Goal: Task Accomplishment & Management: Manage account settings

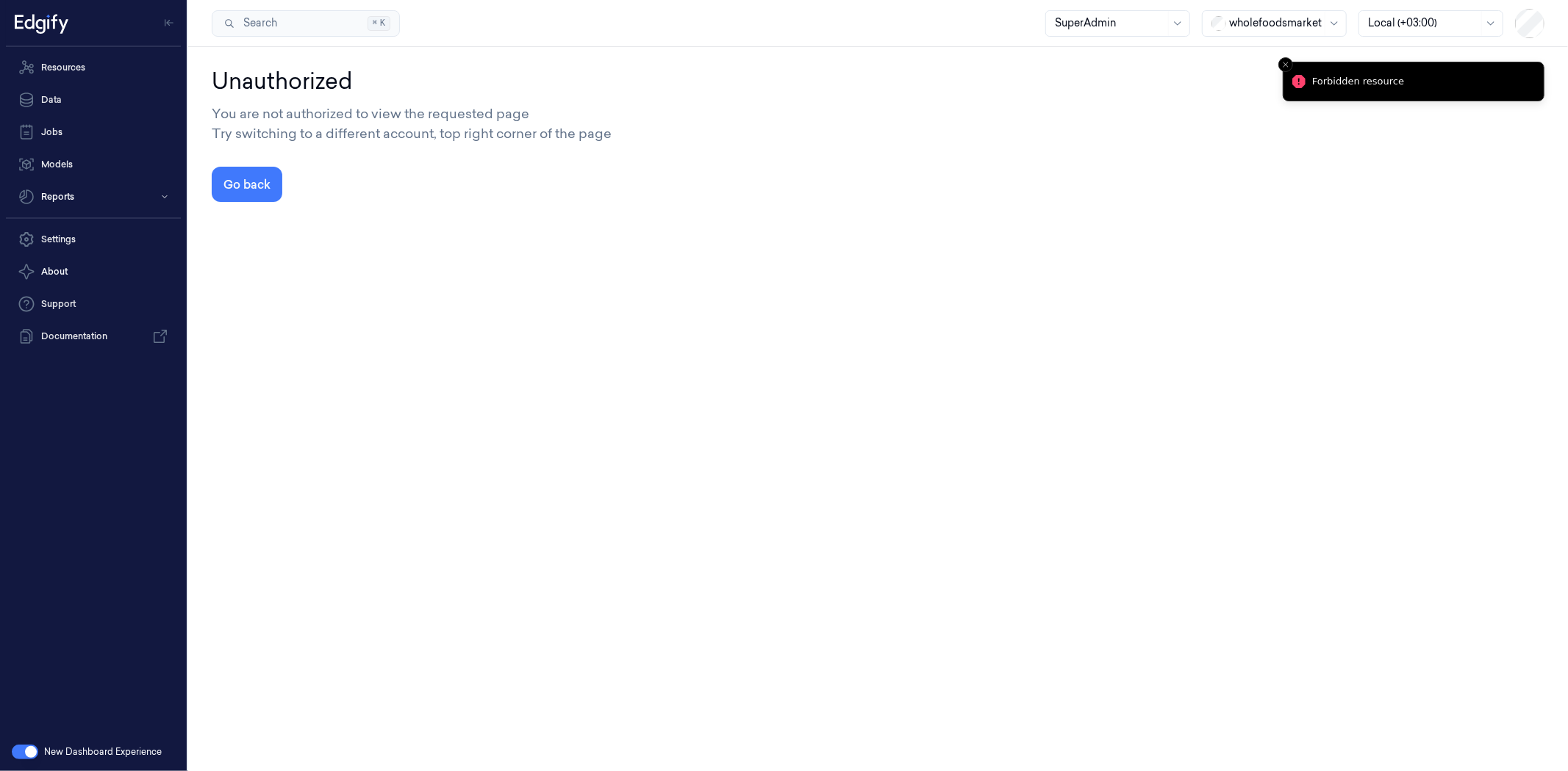
click at [20, 751] on button "button" at bounding box center [24, 752] width 26 height 15
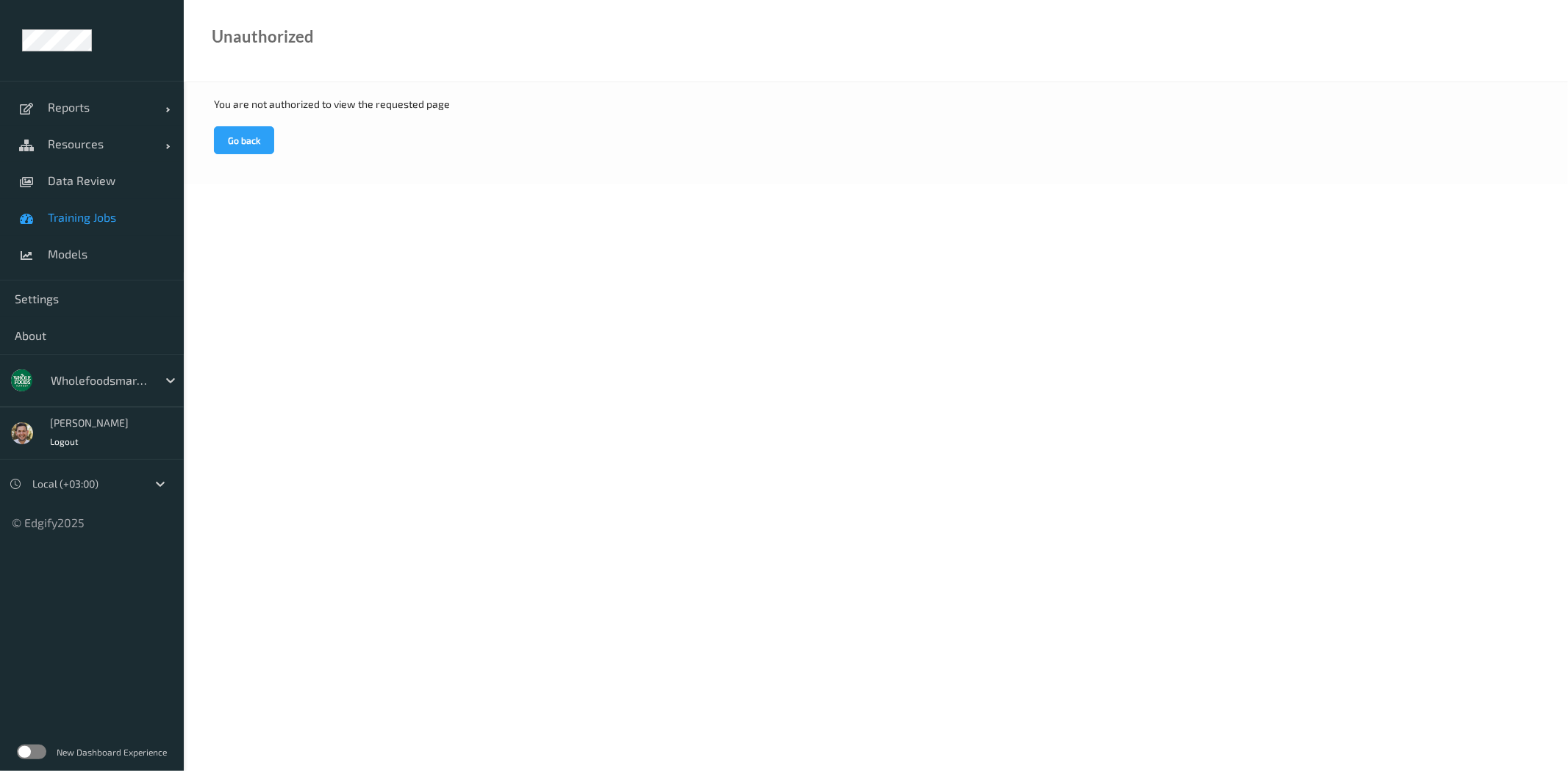
click at [100, 225] on link "Training Jobs" at bounding box center [92, 217] width 183 height 37
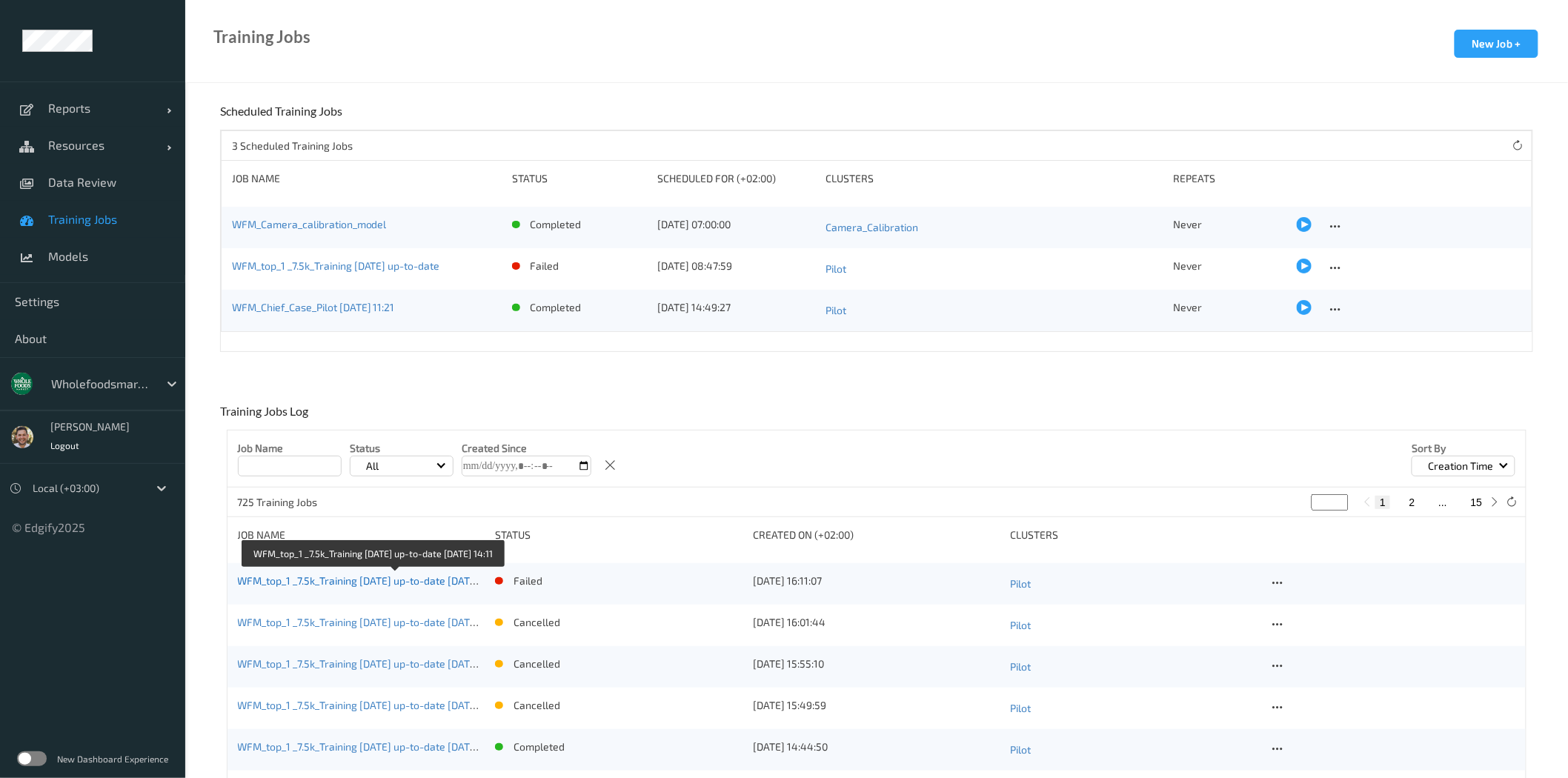
click at [430, 582] on link "WFM_top_1 _7.5k_Training [DATE] up-to-date [DATE] 14:11" at bounding box center [371, 580] width 266 height 13
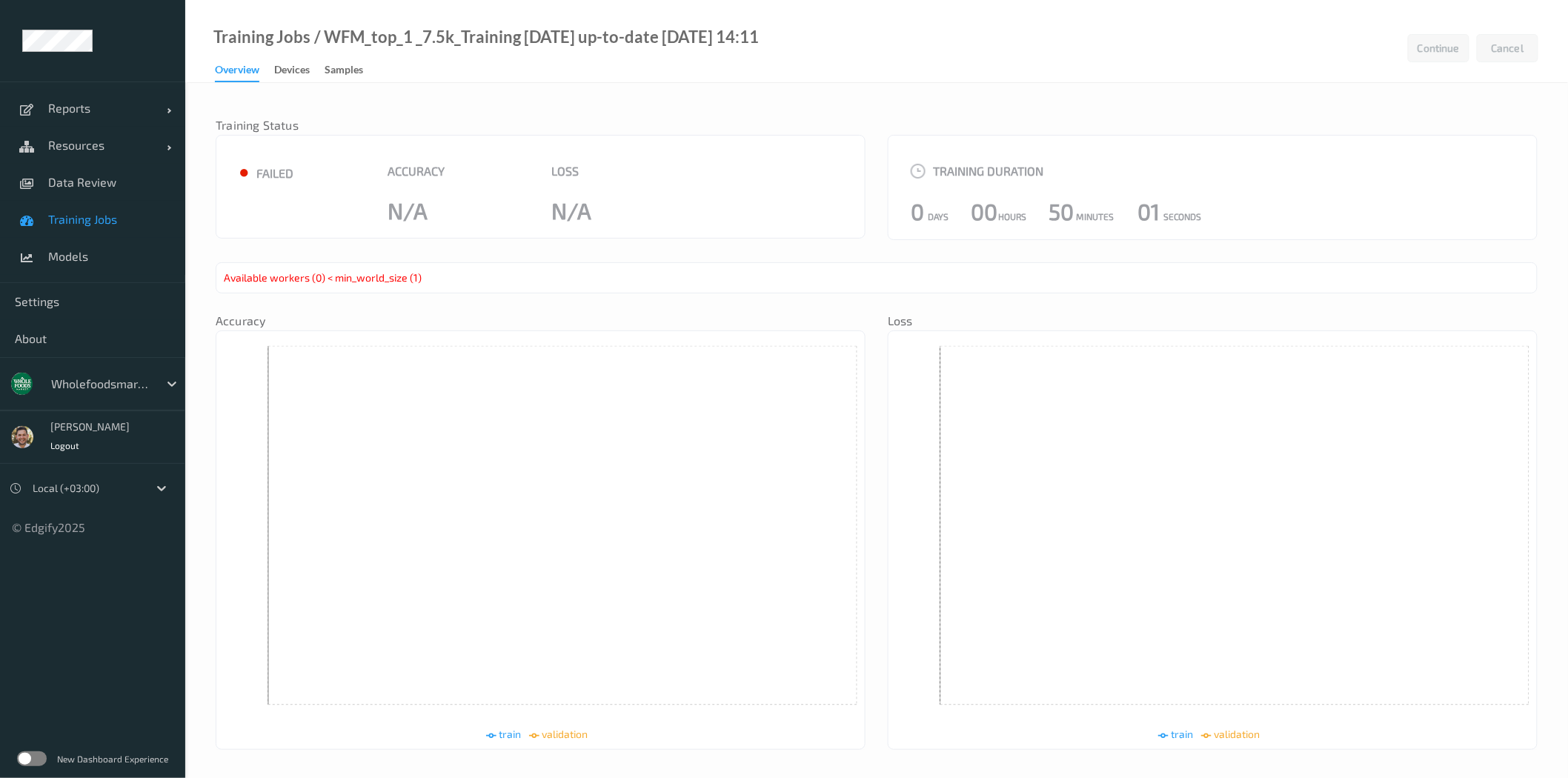
click at [76, 205] on link "Training Jobs" at bounding box center [92, 219] width 185 height 37
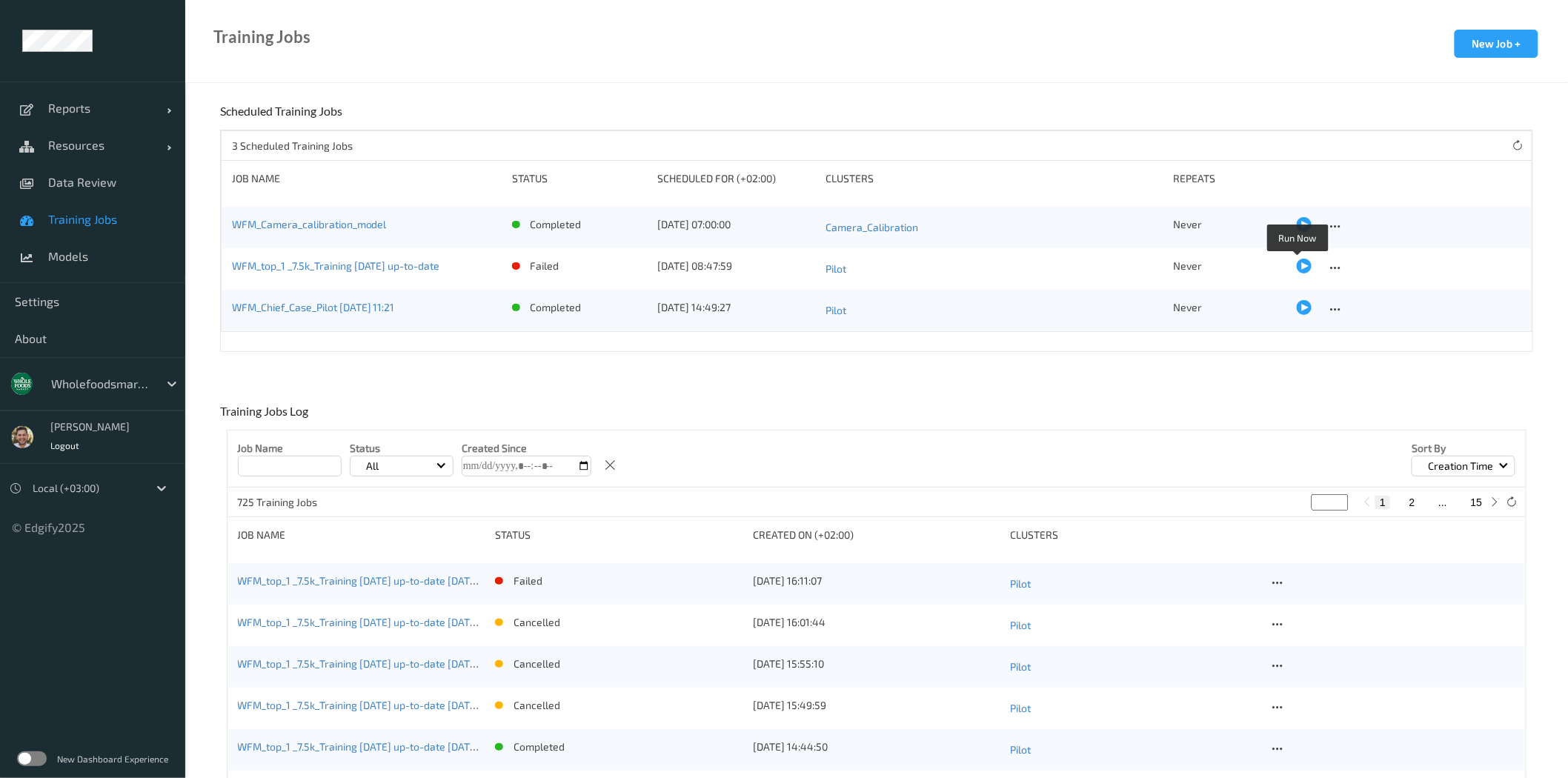
click at [1307, 268] on div at bounding box center [1409, 266] width 225 height 15
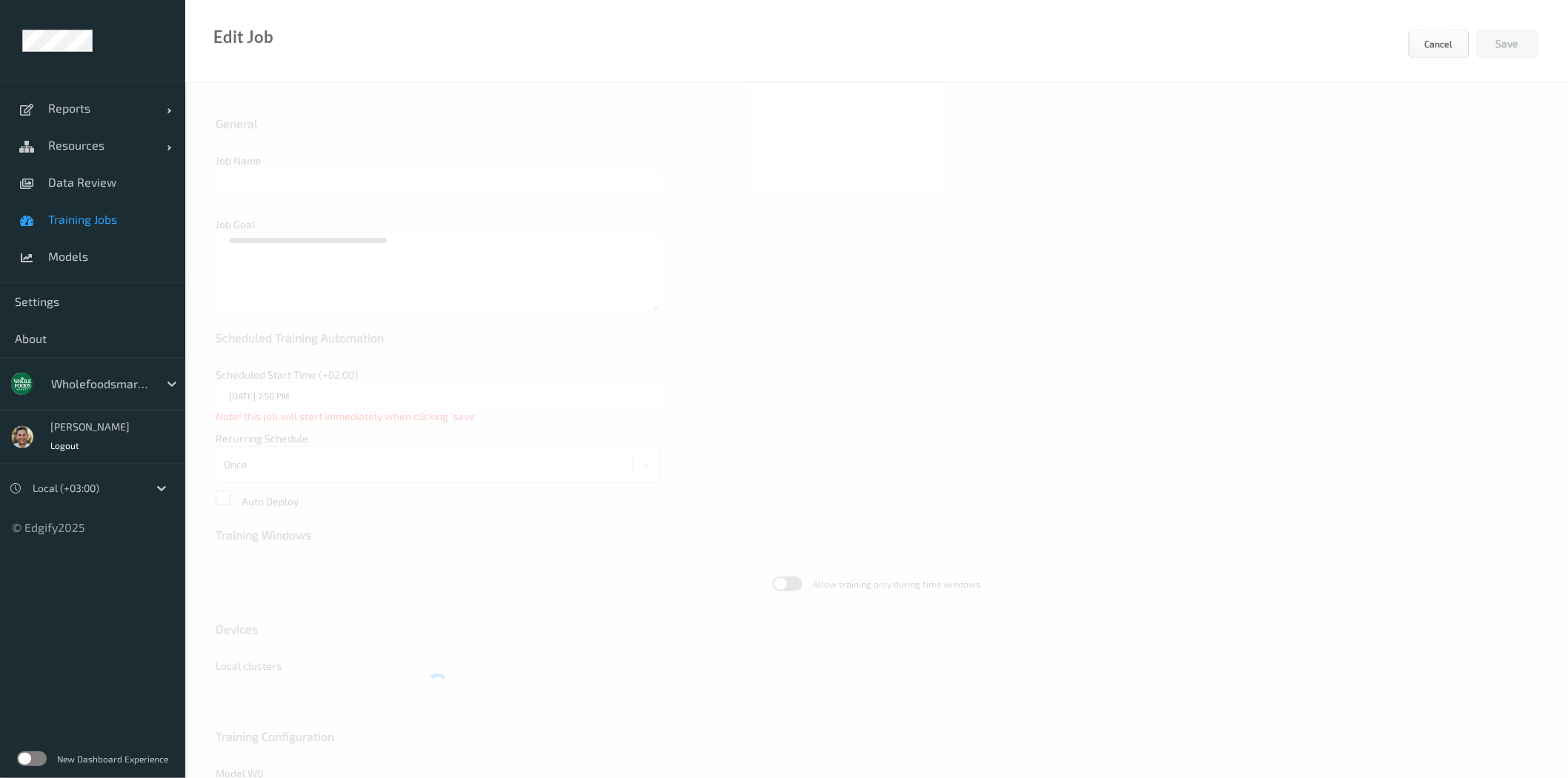
type input "WFM_top_1 _7.5k_Training [DATE] up-to-date"
type input "[DATE] 8:47 AM"
type input "edgify/edgify-worker-cuda:[DATE]"
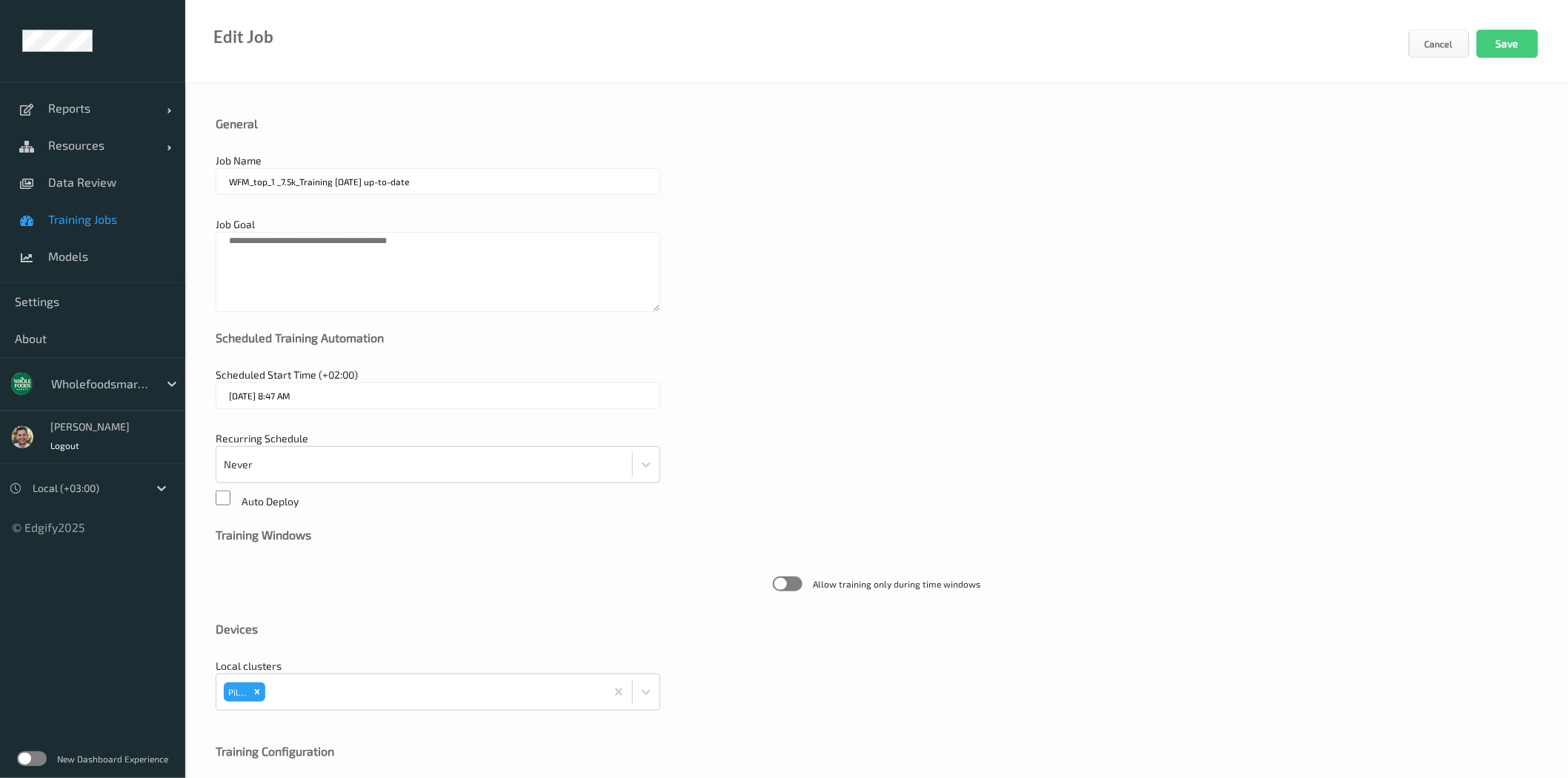
click at [56, 222] on span "Training Jobs" at bounding box center [109, 219] width 122 height 15
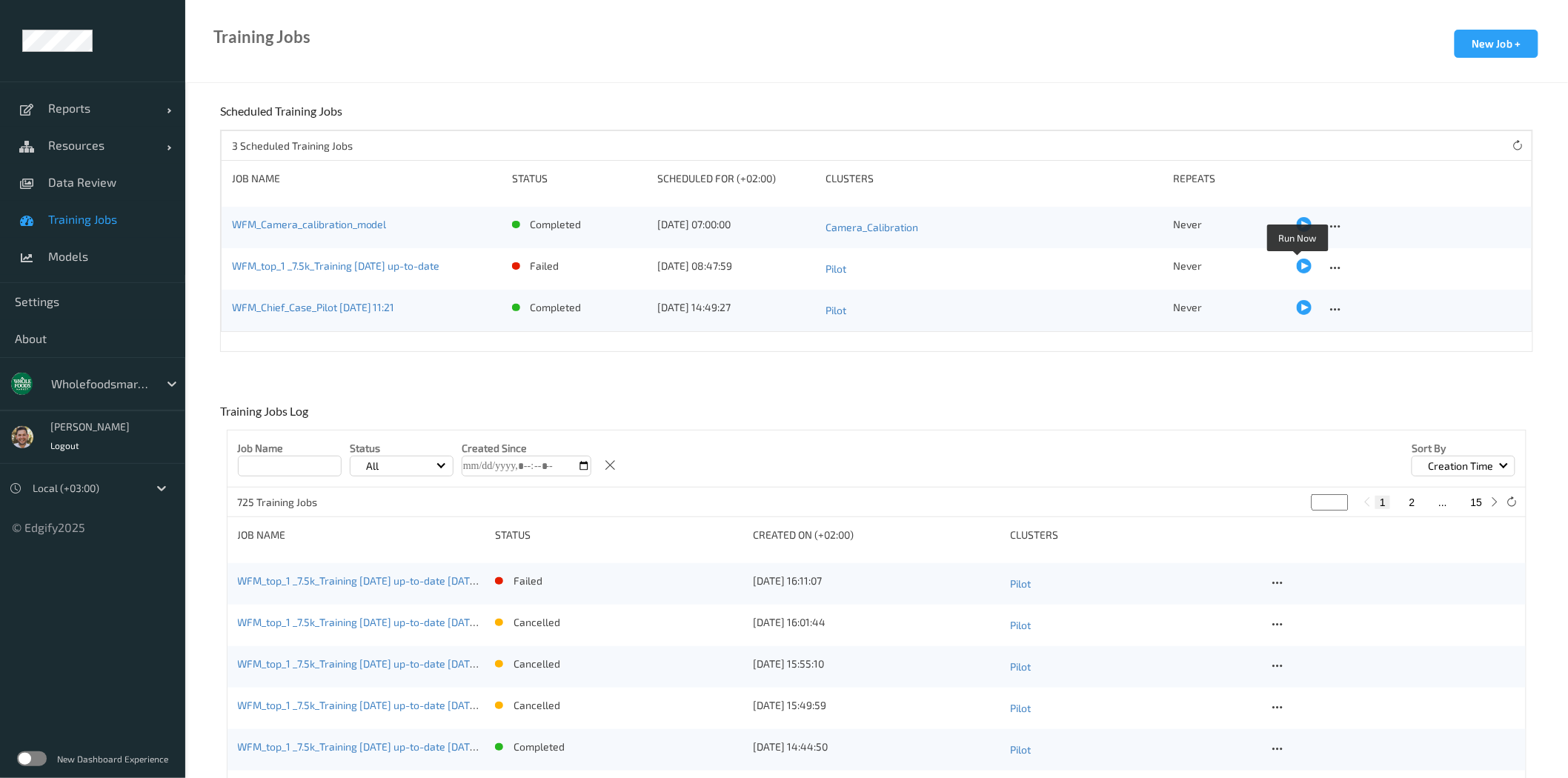
click at [1300, 261] on div at bounding box center [1304, 266] width 15 height 15
